Goal: Task Accomplishment & Management: Manage account settings

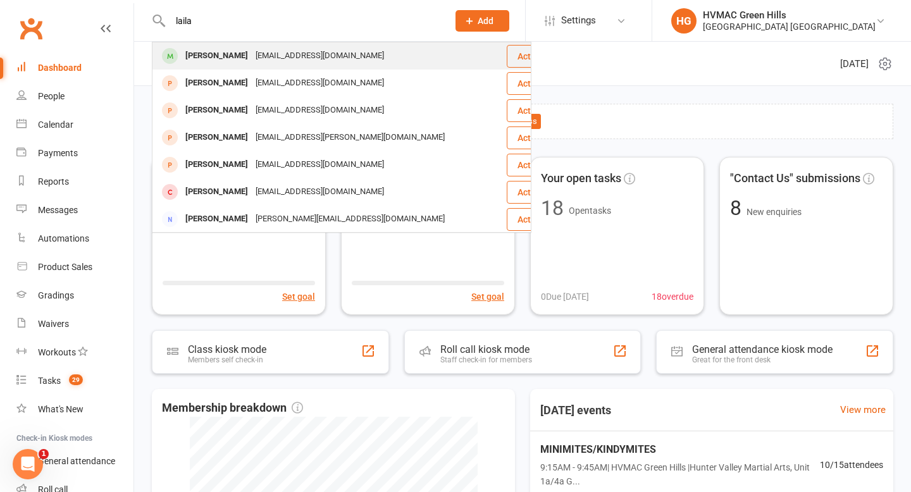
type input "laila"
click at [212, 59] on div "[PERSON_NAME]" at bounding box center [216, 56] width 70 height 18
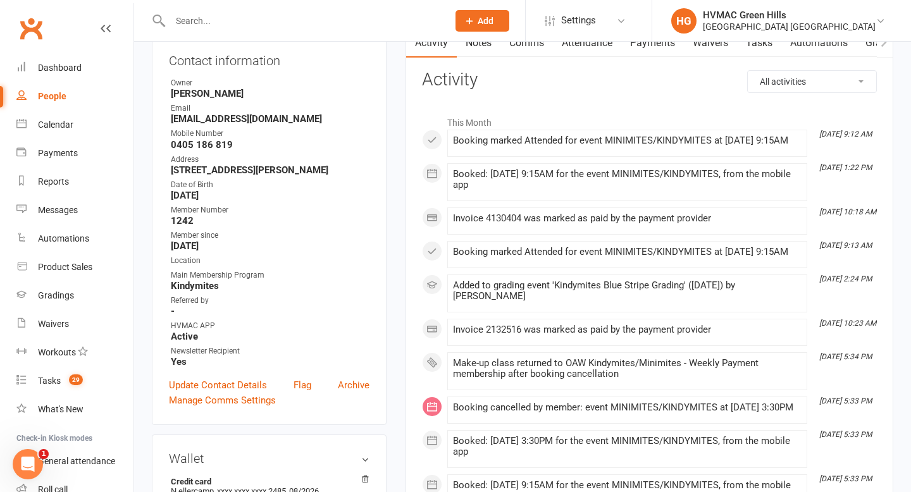
scroll to position [144, 0]
click at [198, 20] on input "text" at bounding box center [302, 21] width 273 height 18
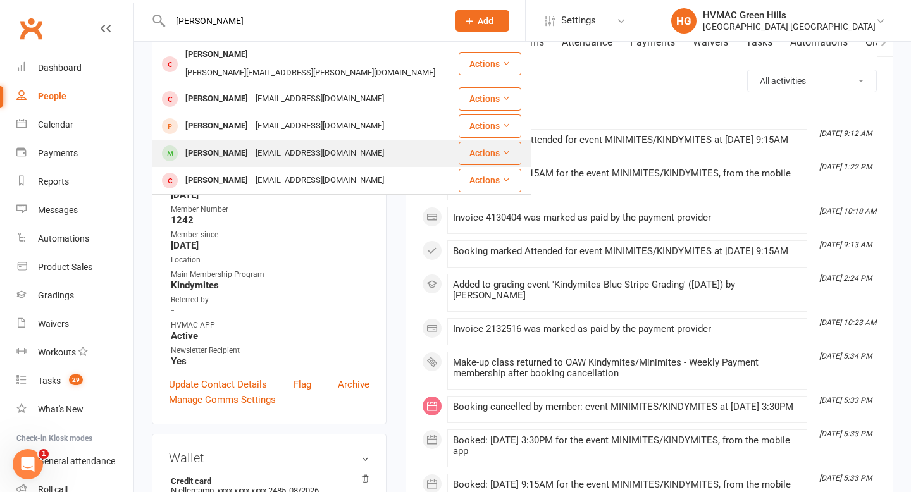
type input "[PERSON_NAME]"
click at [228, 144] on div "[PERSON_NAME]" at bounding box center [216, 153] width 70 height 18
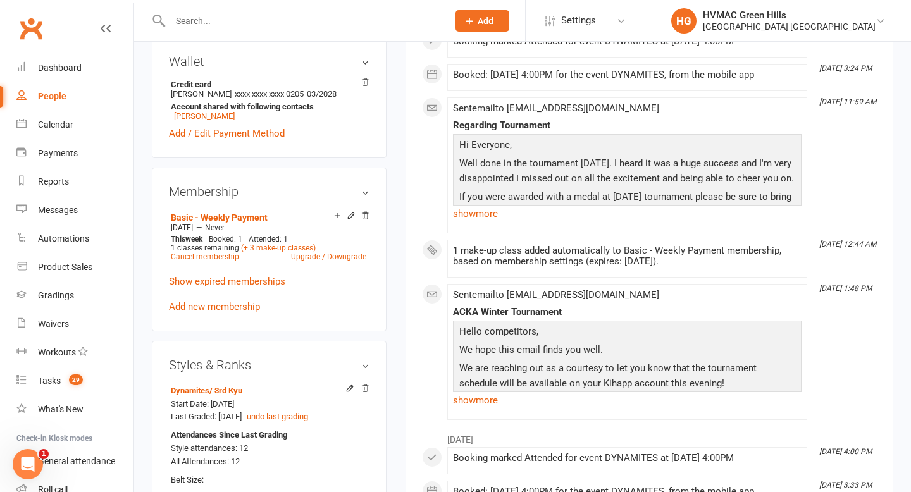
scroll to position [558, 0]
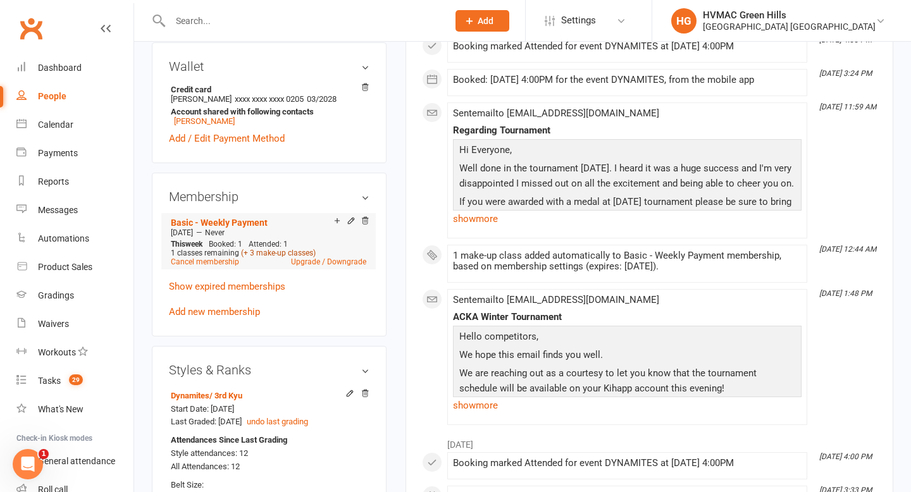
click at [272, 249] on link "(+ 3 make-up classes)" at bounding box center [278, 253] width 75 height 9
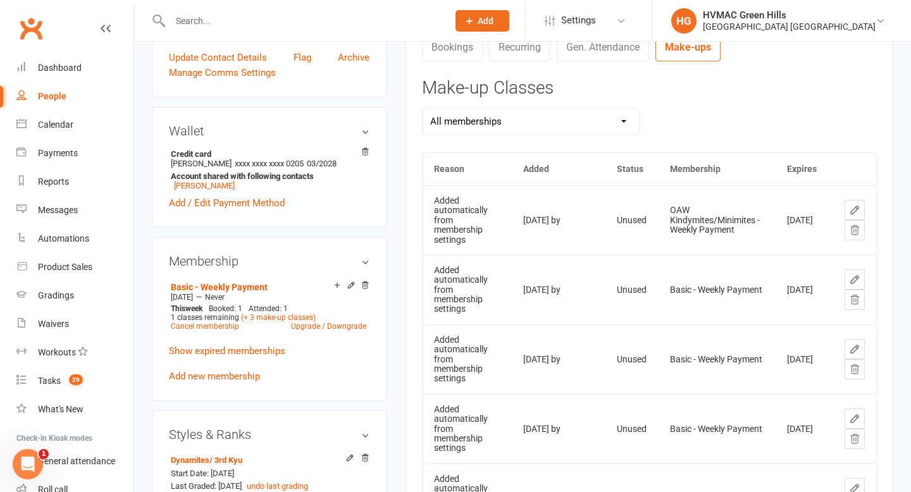
scroll to position [555, 0]
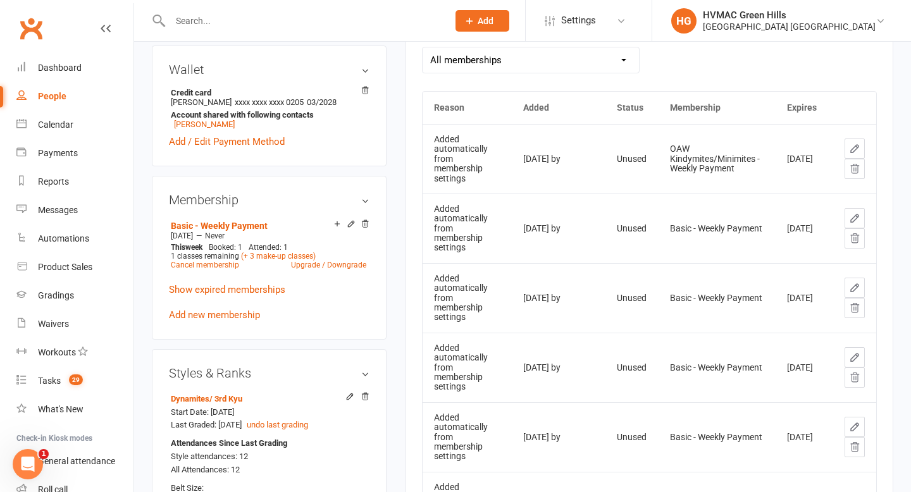
click at [802, 108] on th "Expires" at bounding box center [801, 108] width 52 height 32
click at [790, 114] on th "Expires" at bounding box center [801, 108] width 52 height 32
click at [799, 111] on th "Expires" at bounding box center [801, 108] width 52 height 32
click at [799, 114] on th "Expires" at bounding box center [801, 108] width 52 height 32
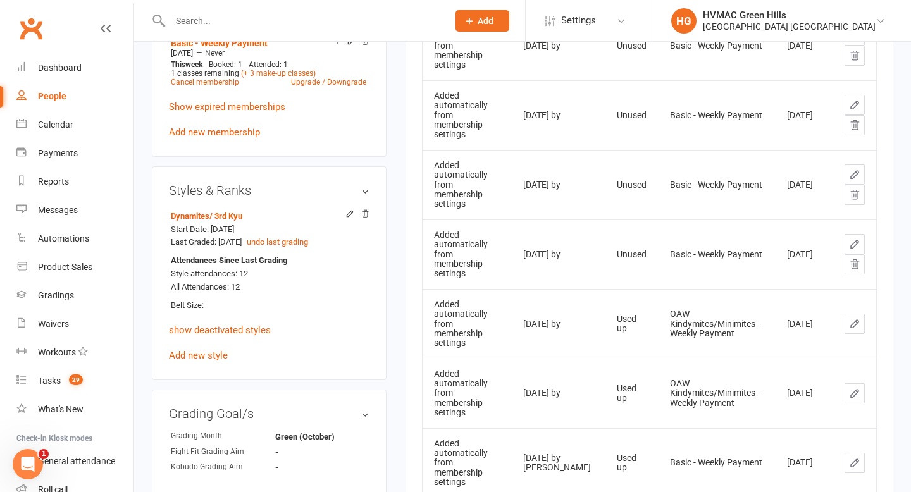
scroll to position [727, 0]
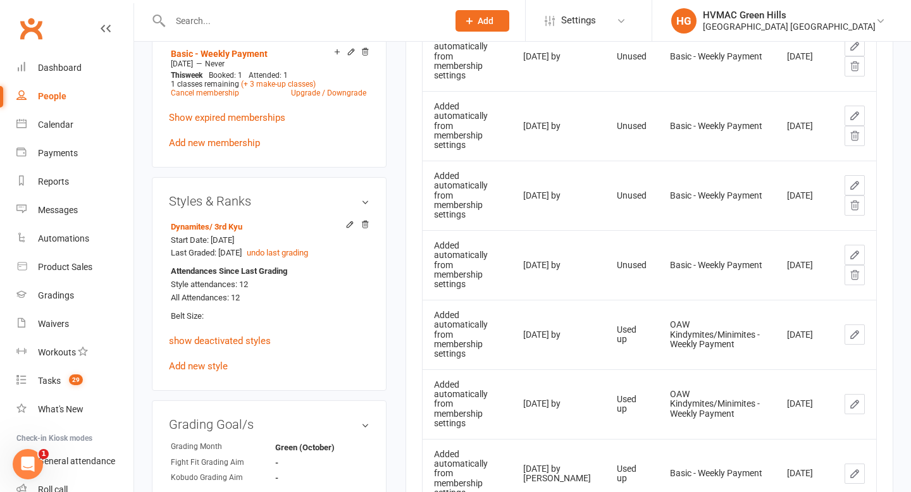
click at [859, 116] on icon at bounding box center [854, 115] width 11 height 11
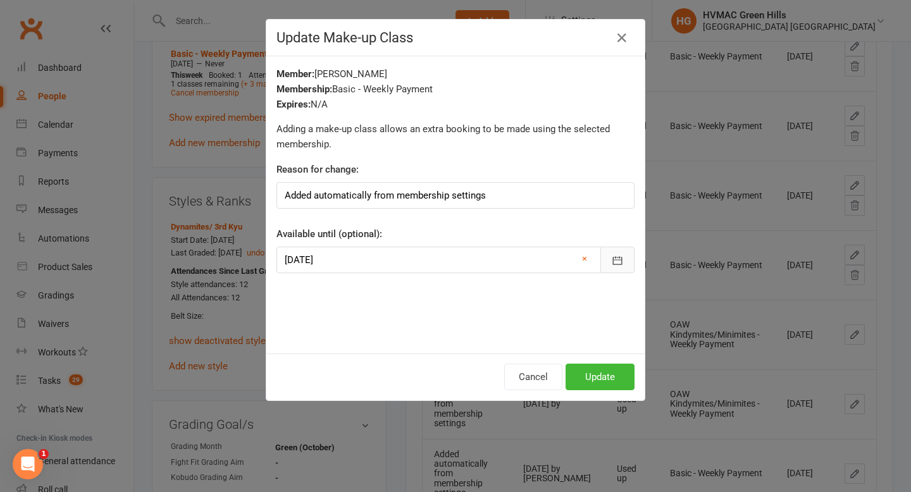
click at [619, 262] on icon "button" at bounding box center [617, 260] width 13 height 13
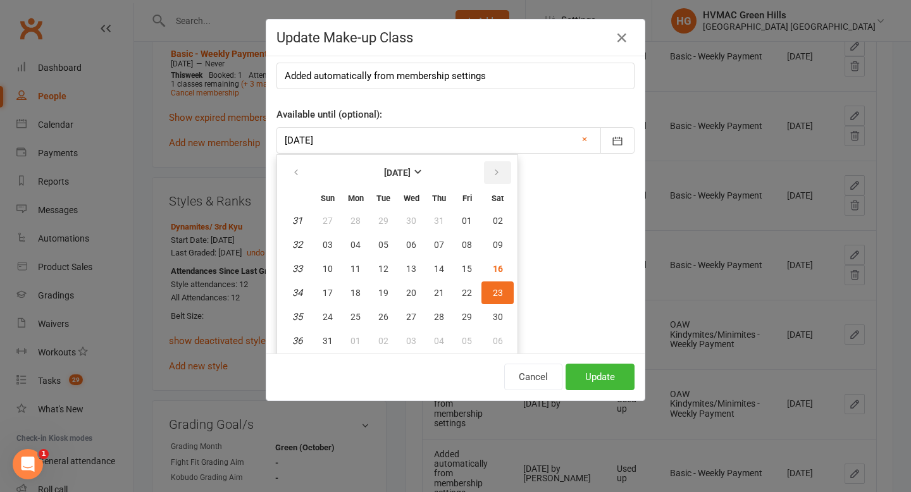
click at [498, 165] on button "button" at bounding box center [497, 172] width 27 height 23
click at [497, 285] on button "27" at bounding box center [497, 292] width 32 height 23
type input "[DATE]"
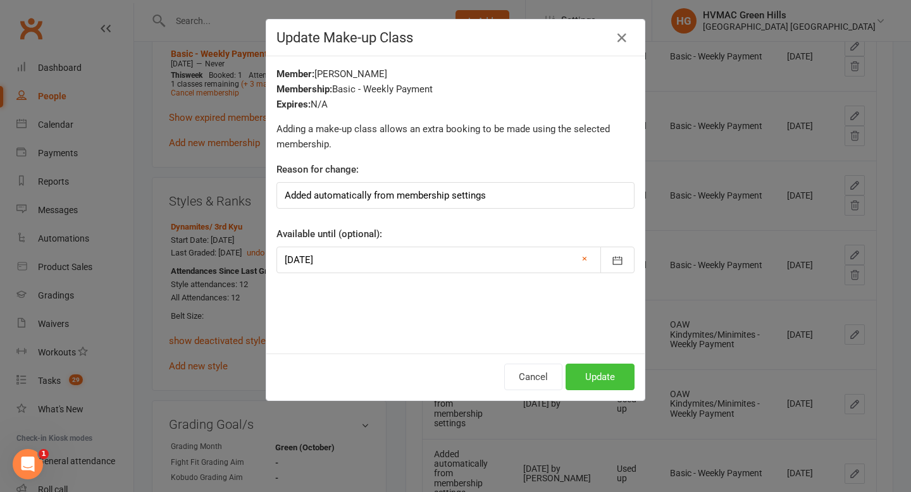
click at [603, 379] on button "Update" at bounding box center [599, 377] width 69 height 27
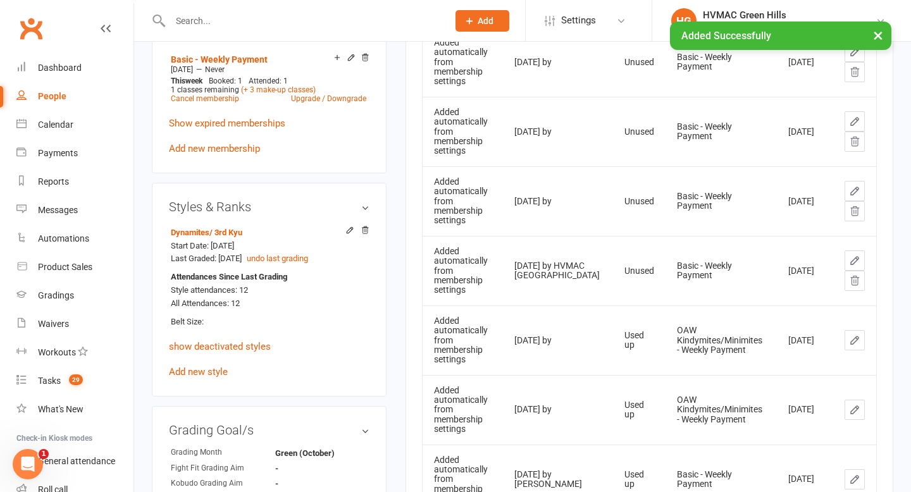
scroll to position [723, 0]
click at [854, 121] on icon at bounding box center [855, 120] width 8 height 8
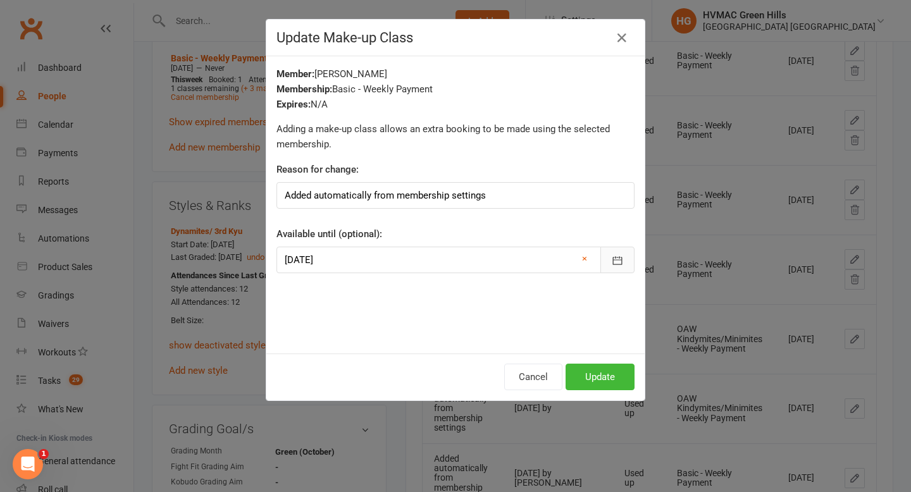
click at [611, 255] on icon "button" at bounding box center [617, 260] width 13 height 13
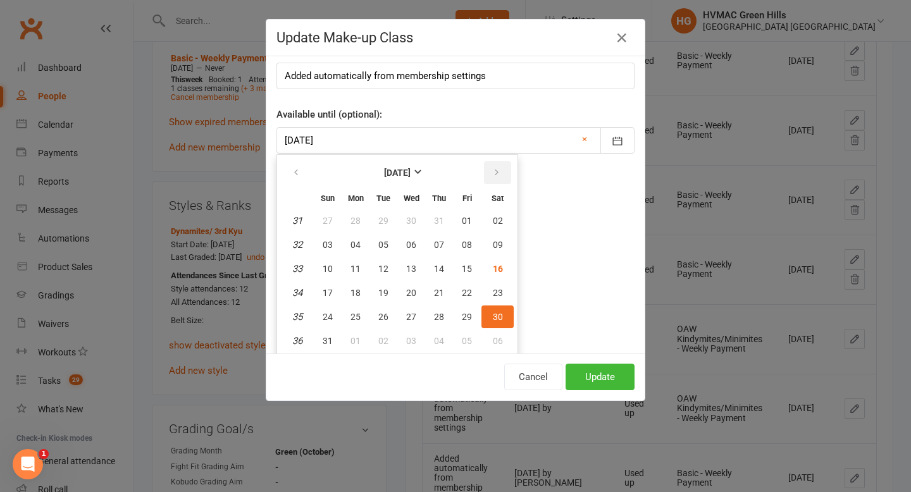
click at [494, 165] on button "button" at bounding box center [497, 172] width 27 height 23
click at [494, 289] on span "27" at bounding box center [498, 293] width 10 height 10
type input "[DATE]"
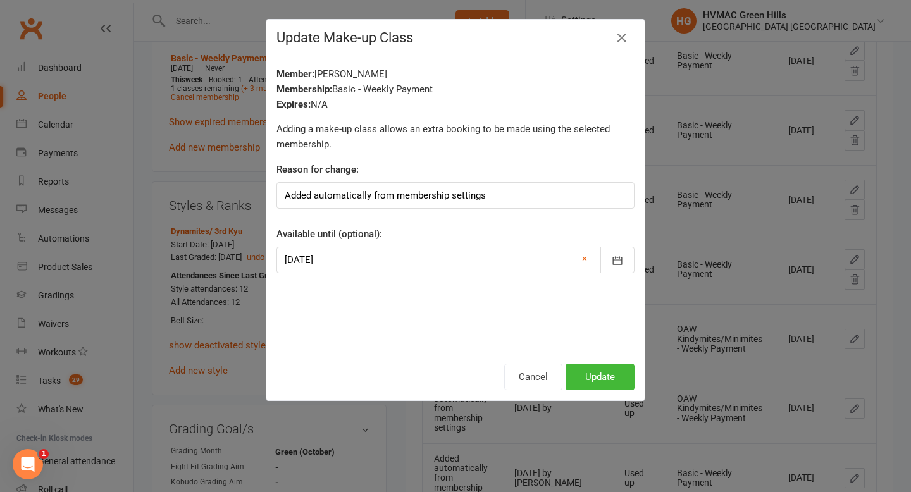
scroll to position [0, 0]
click at [602, 377] on button "Update" at bounding box center [599, 377] width 69 height 27
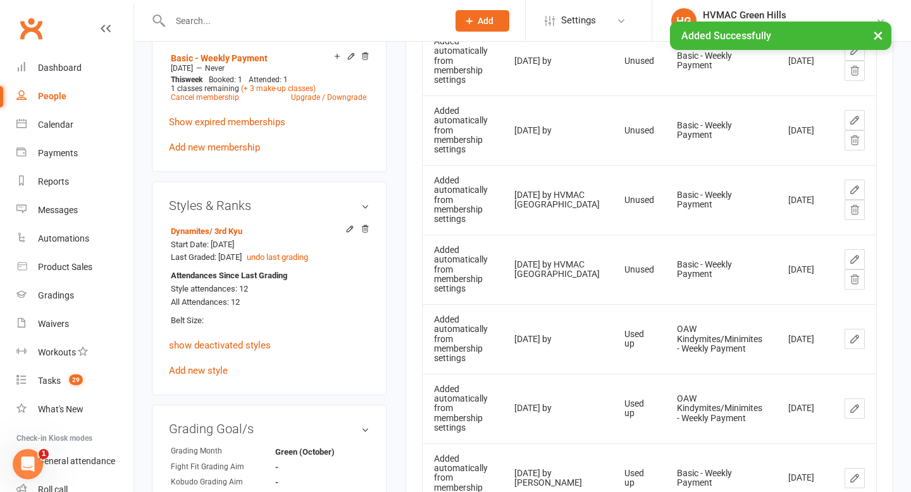
click at [856, 121] on icon at bounding box center [854, 119] width 11 height 11
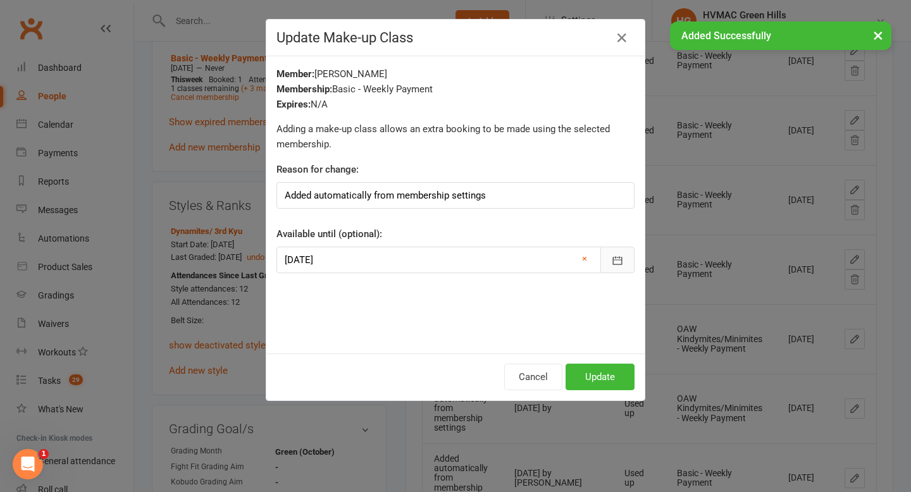
click at [617, 250] on button "button" at bounding box center [617, 260] width 34 height 27
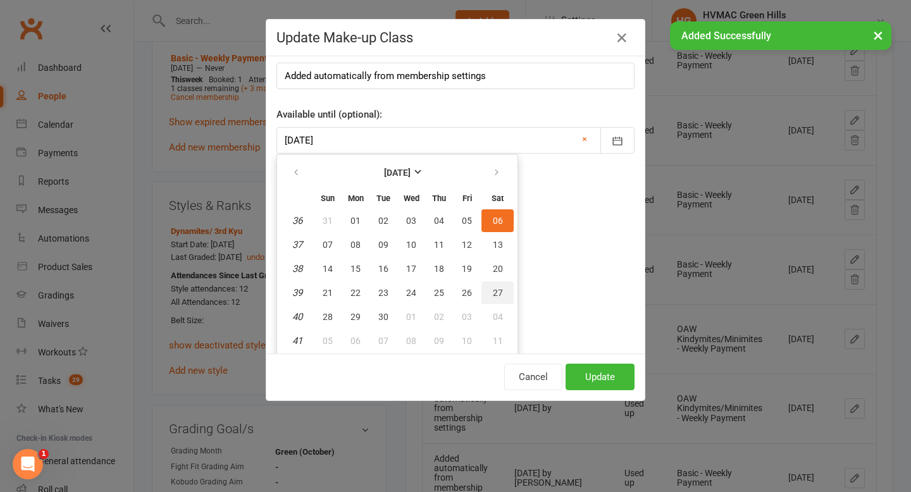
click at [493, 292] on span "27" at bounding box center [498, 293] width 10 height 10
type input "[DATE]"
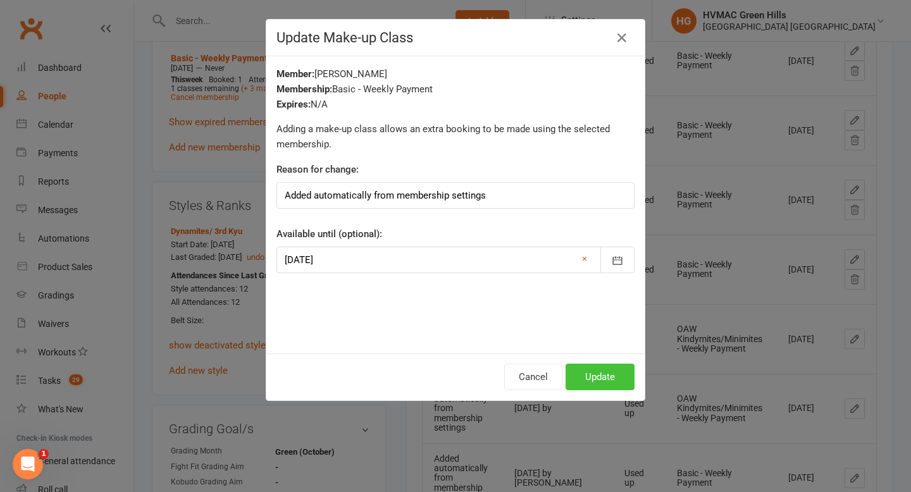
click at [604, 377] on button "Update" at bounding box center [599, 377] width 69 height 27
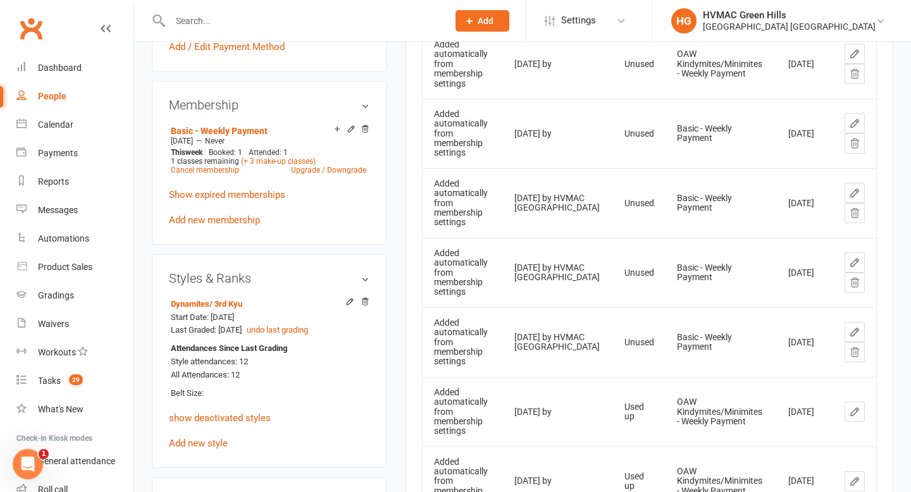
scroll to position [648, 0]
